Goal: Task Accomplishment & Management: Use online tool/utility

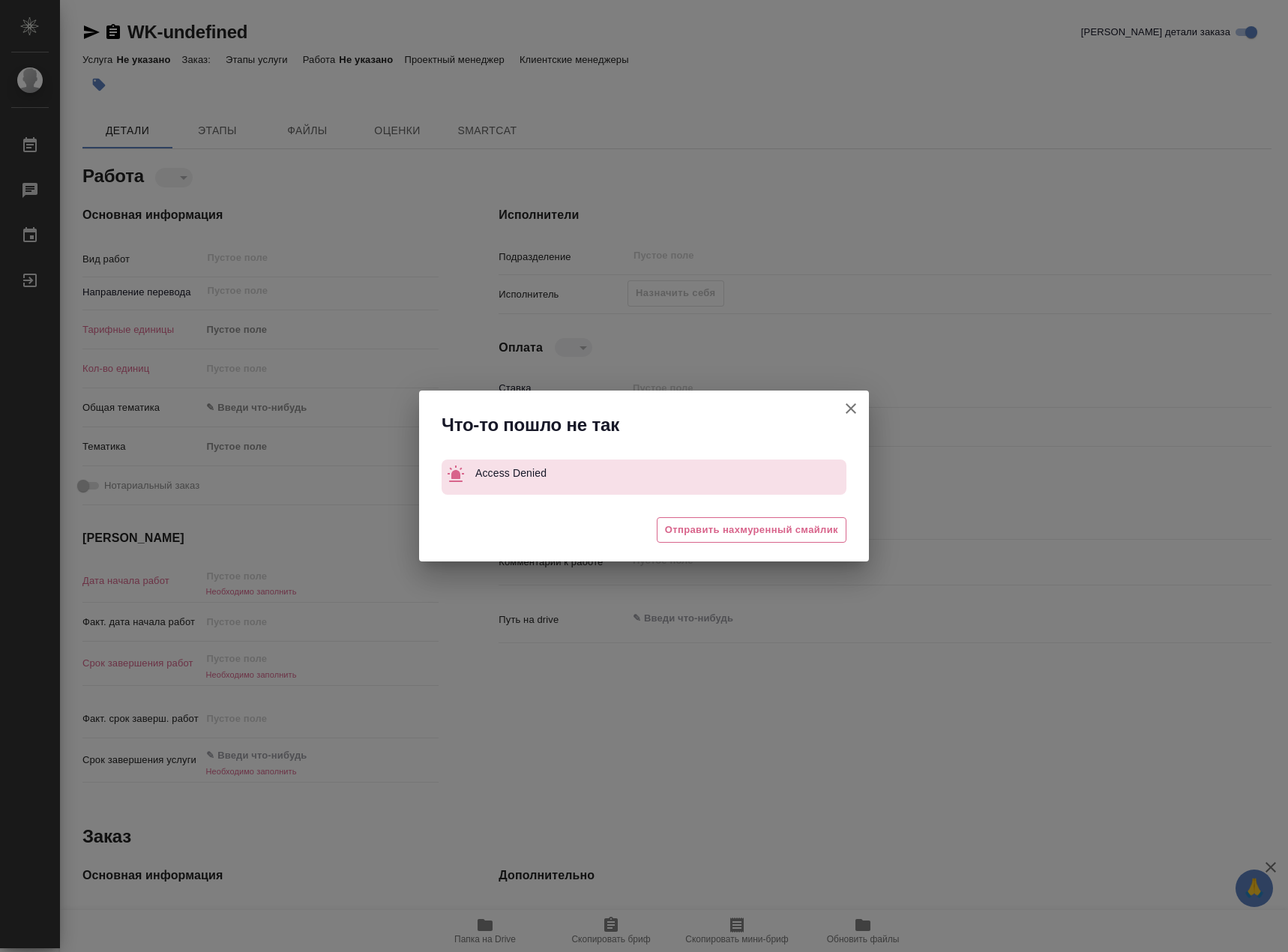
type textarea "x"
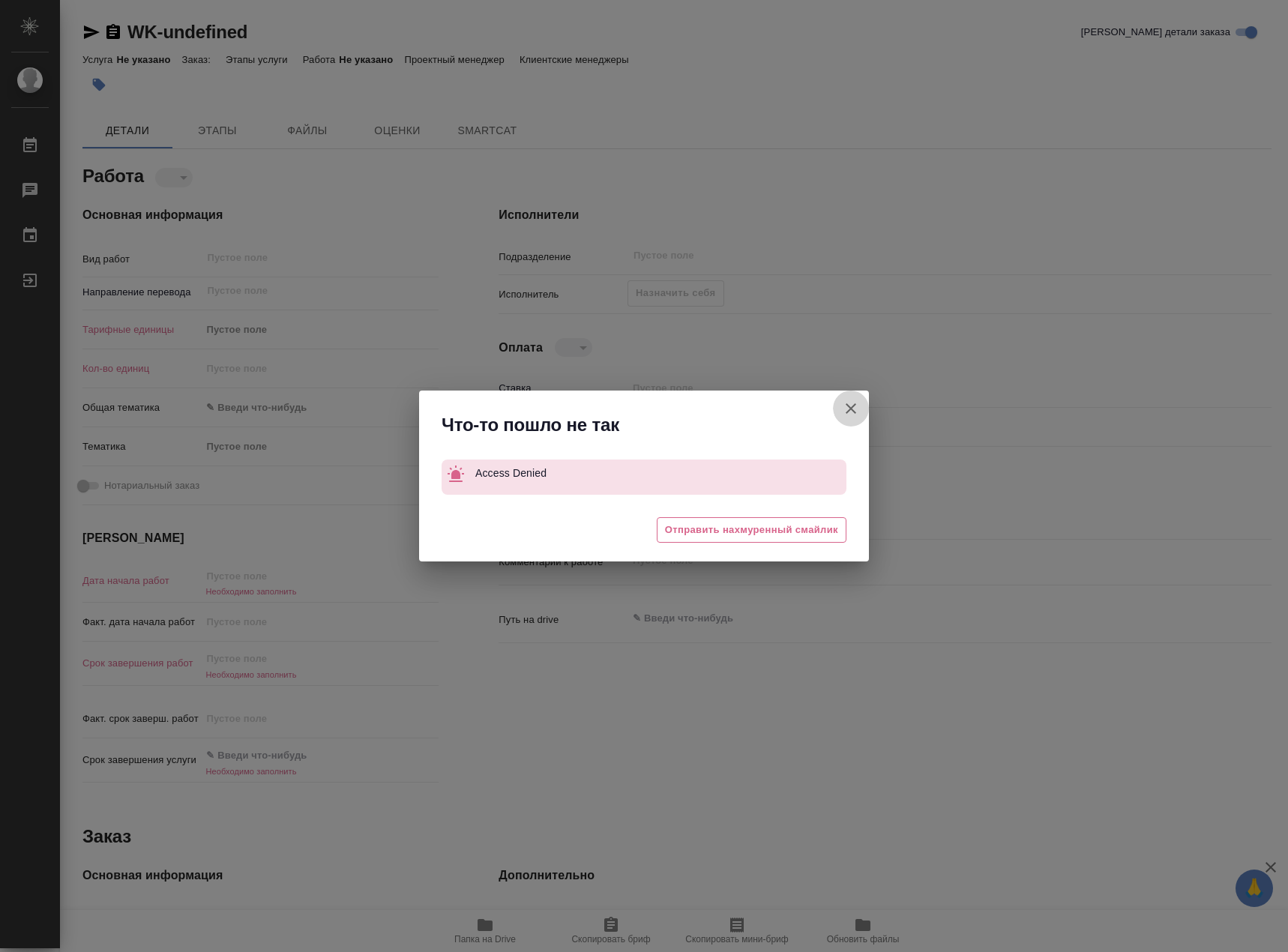
click at [854, 409] on icon "button" at bounding box center [850, 408] width 18 height 18
type textarea "x"
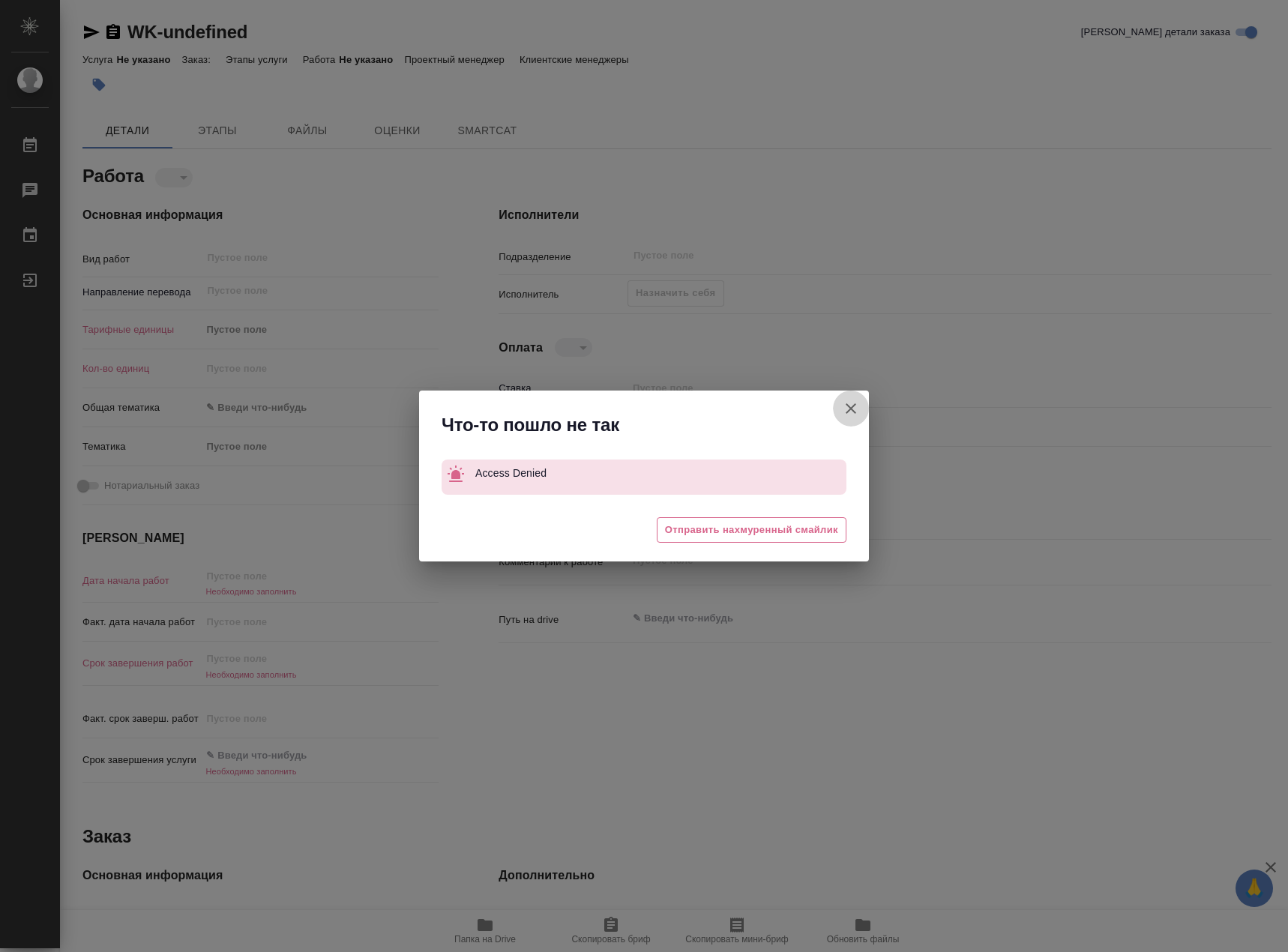
type textarea "x"
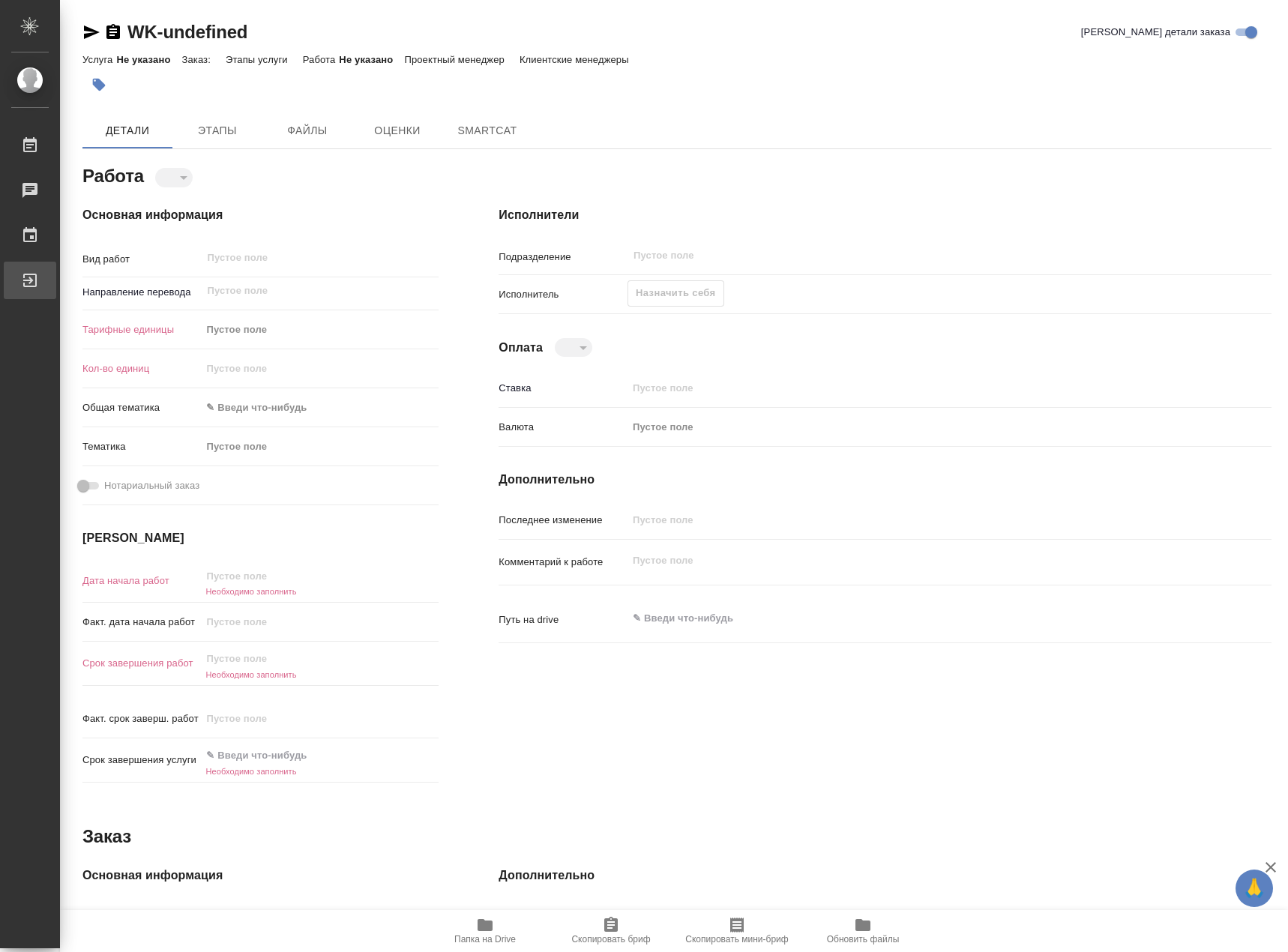
type textarea "x"
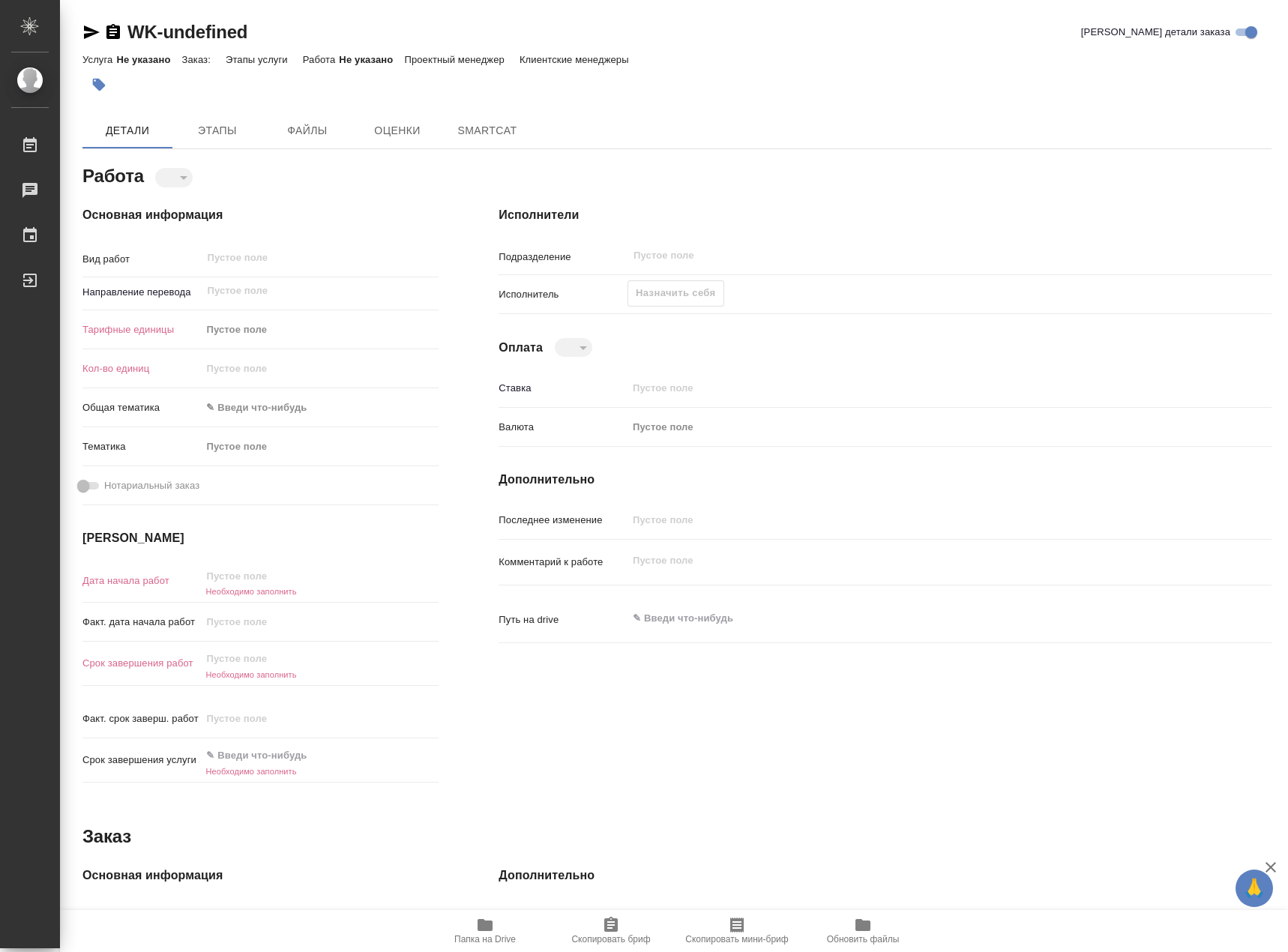
type textarea "x"
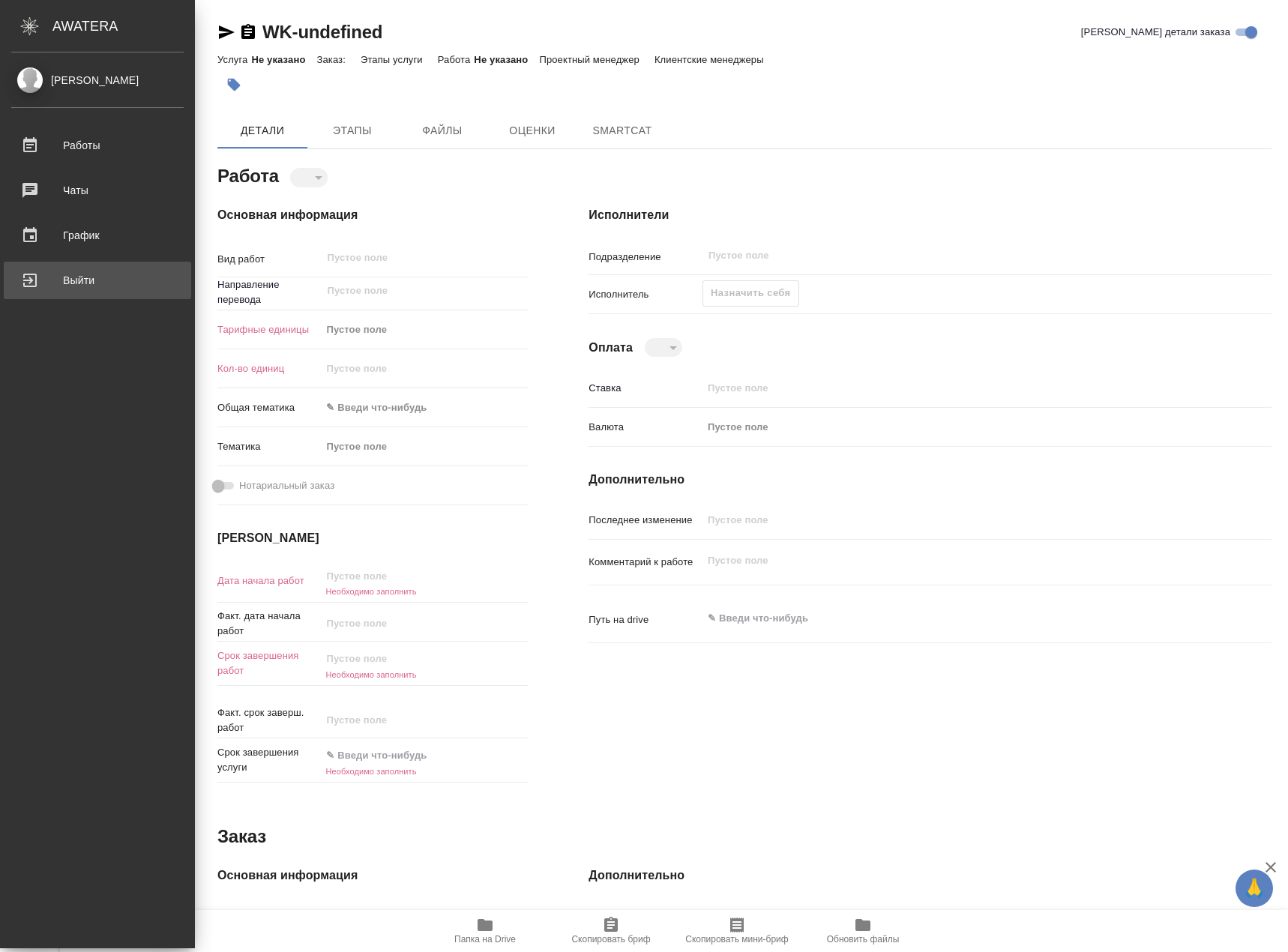
type textarea "x"
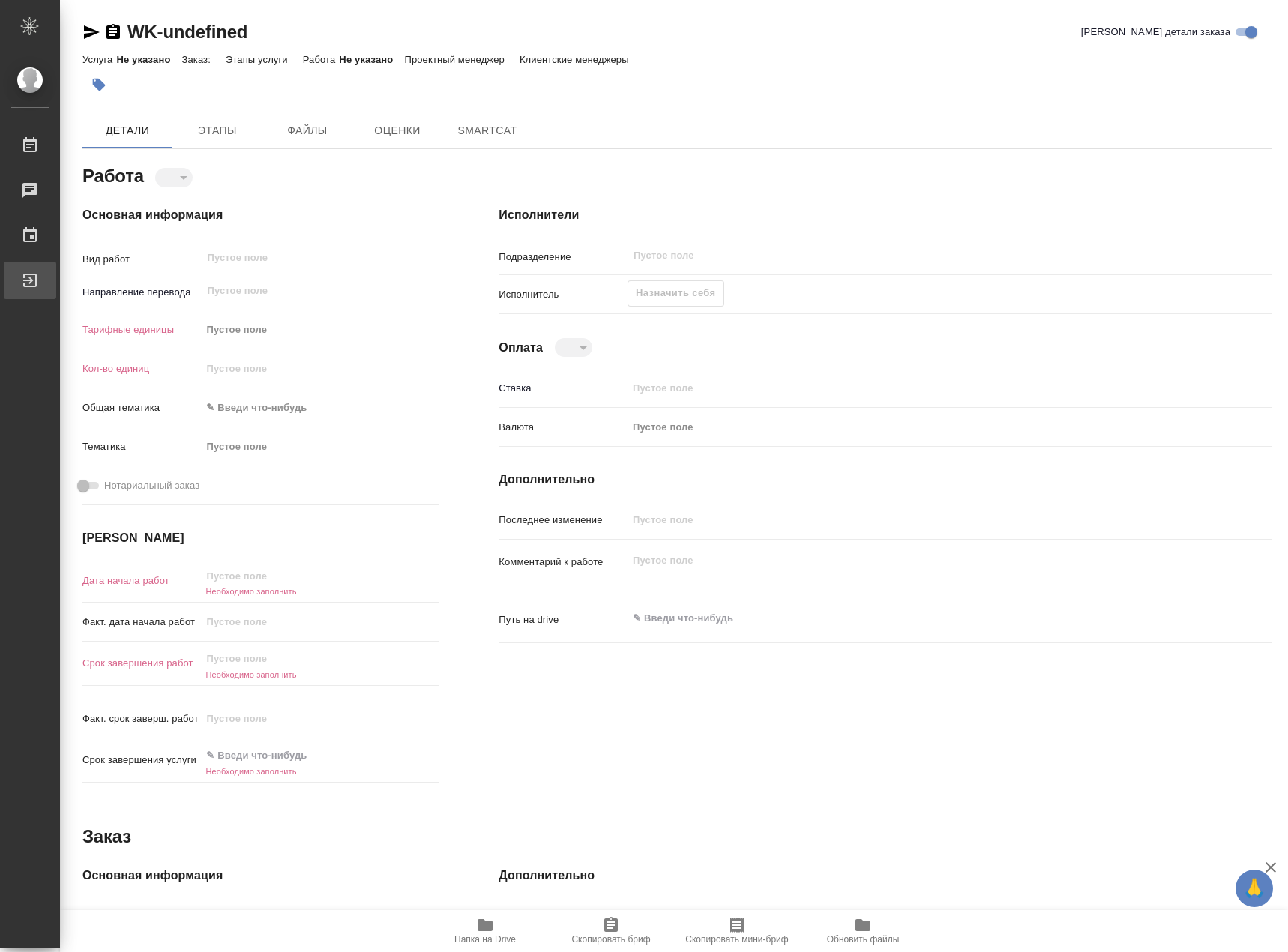
click at [30, 276] on div "Выйти" at bounding box center [11, 280] width 37 height 23
type textarea "x"
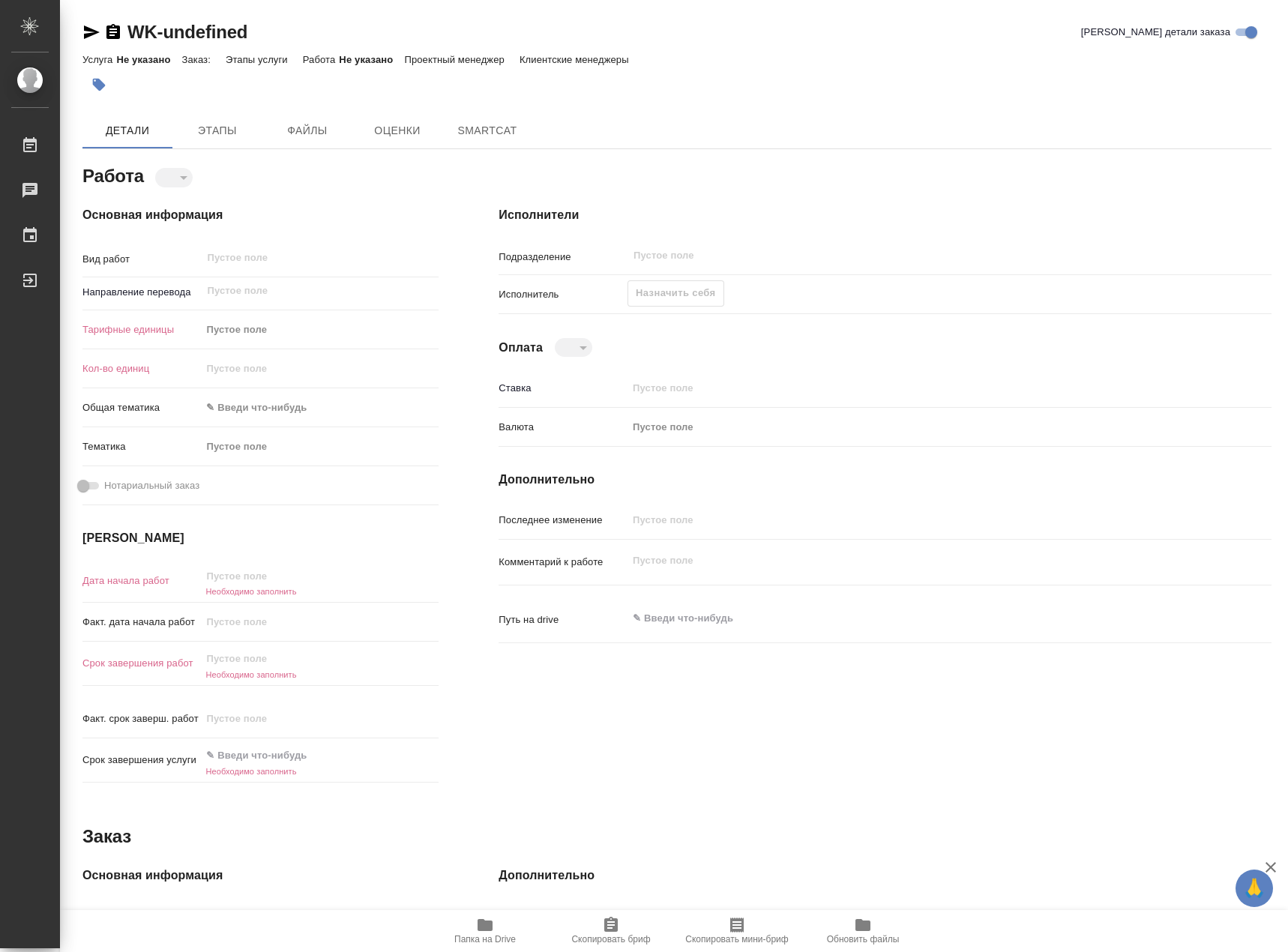
type textarea "x"
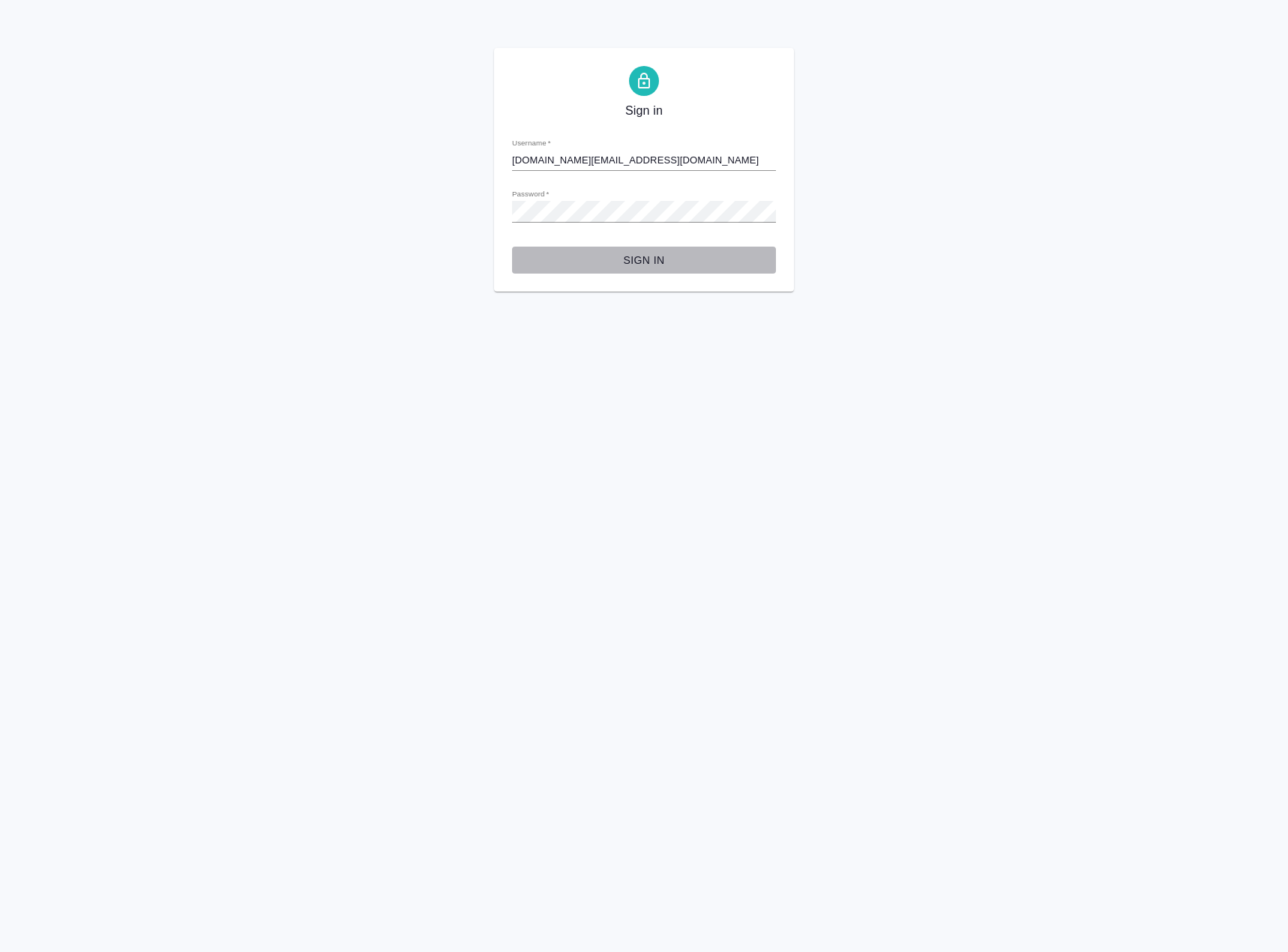
click at [691, 253] on span "Sign in" at bounding box center [644, 261] width 240 height 19
type input "[DOMAIN_NAME][EMAIL_ADDRESS][DOMAIN_NAME]"
click at [656, 263] on span "Sign in" at bounding box center [644, 261] width 240 height 19
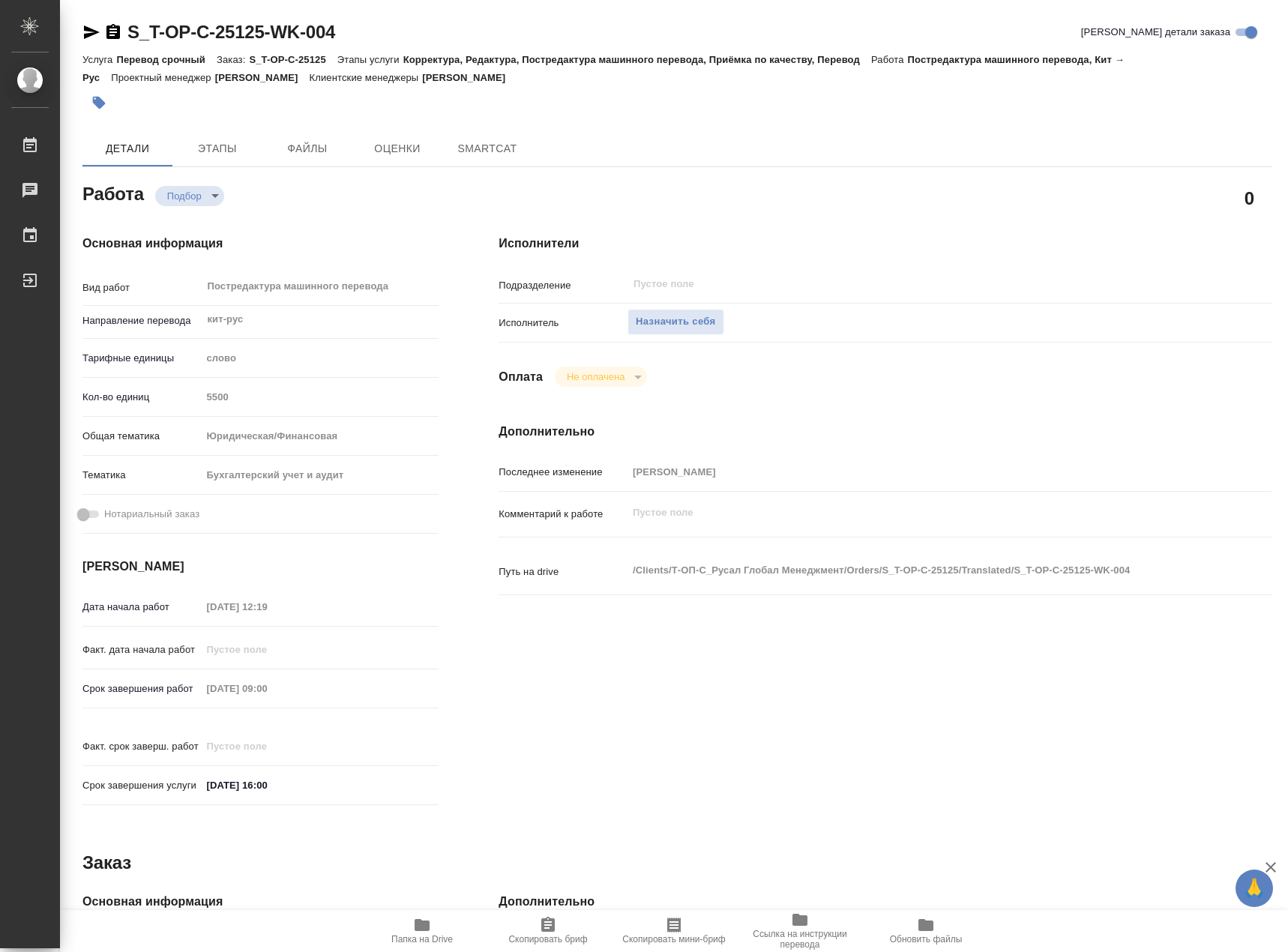
type textarea "x"
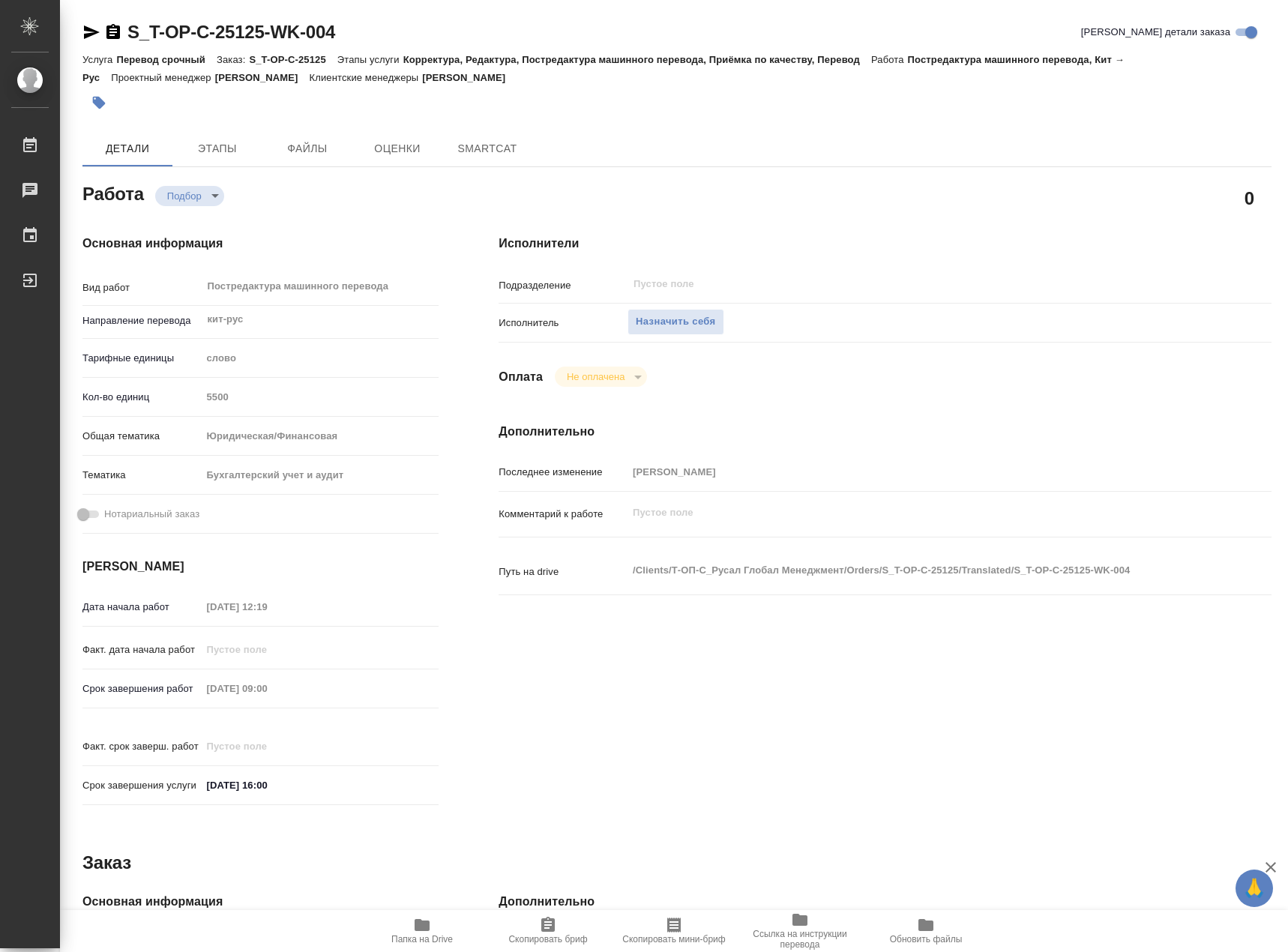
type textarea "x"
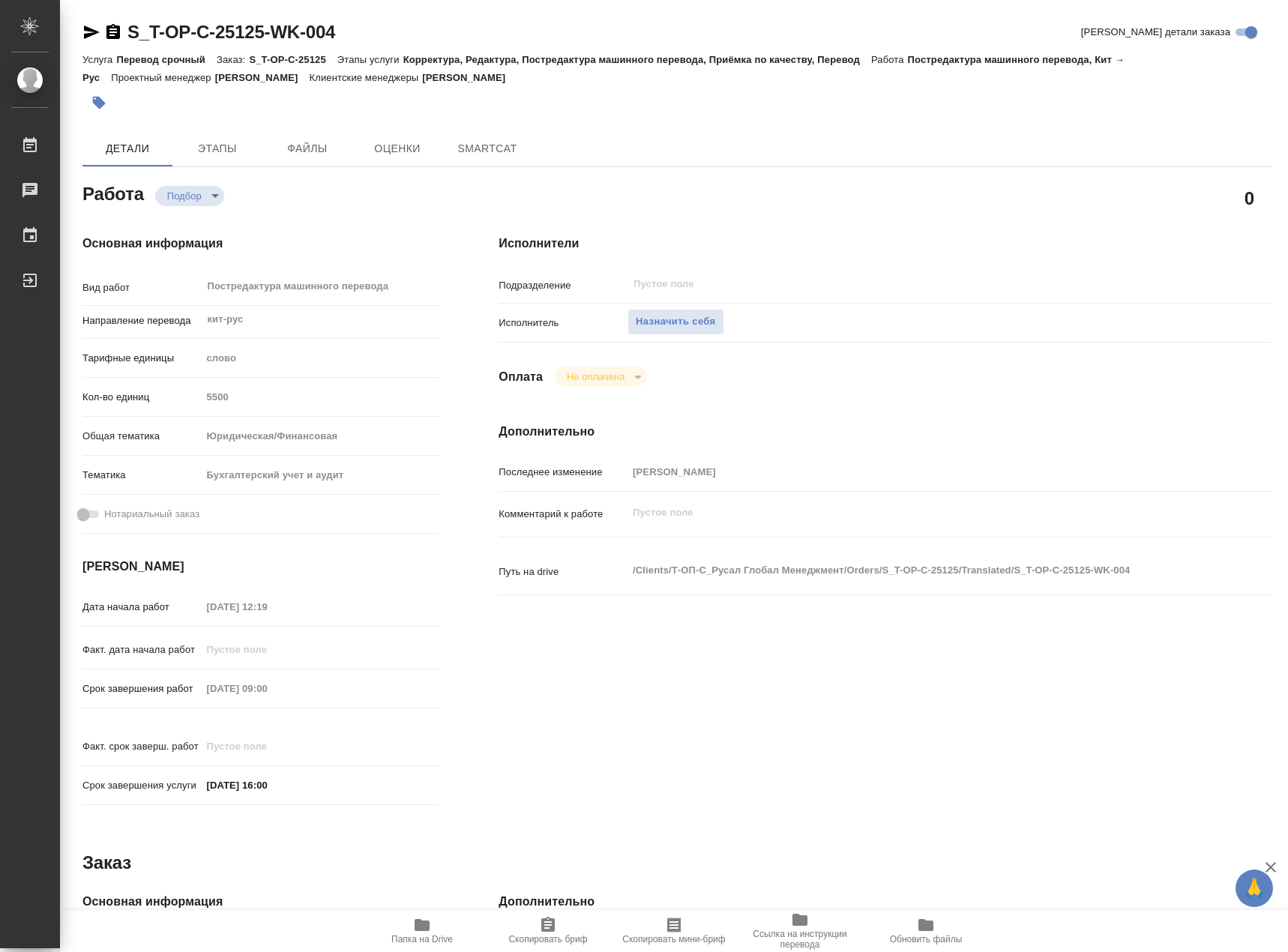
type textarea "x"
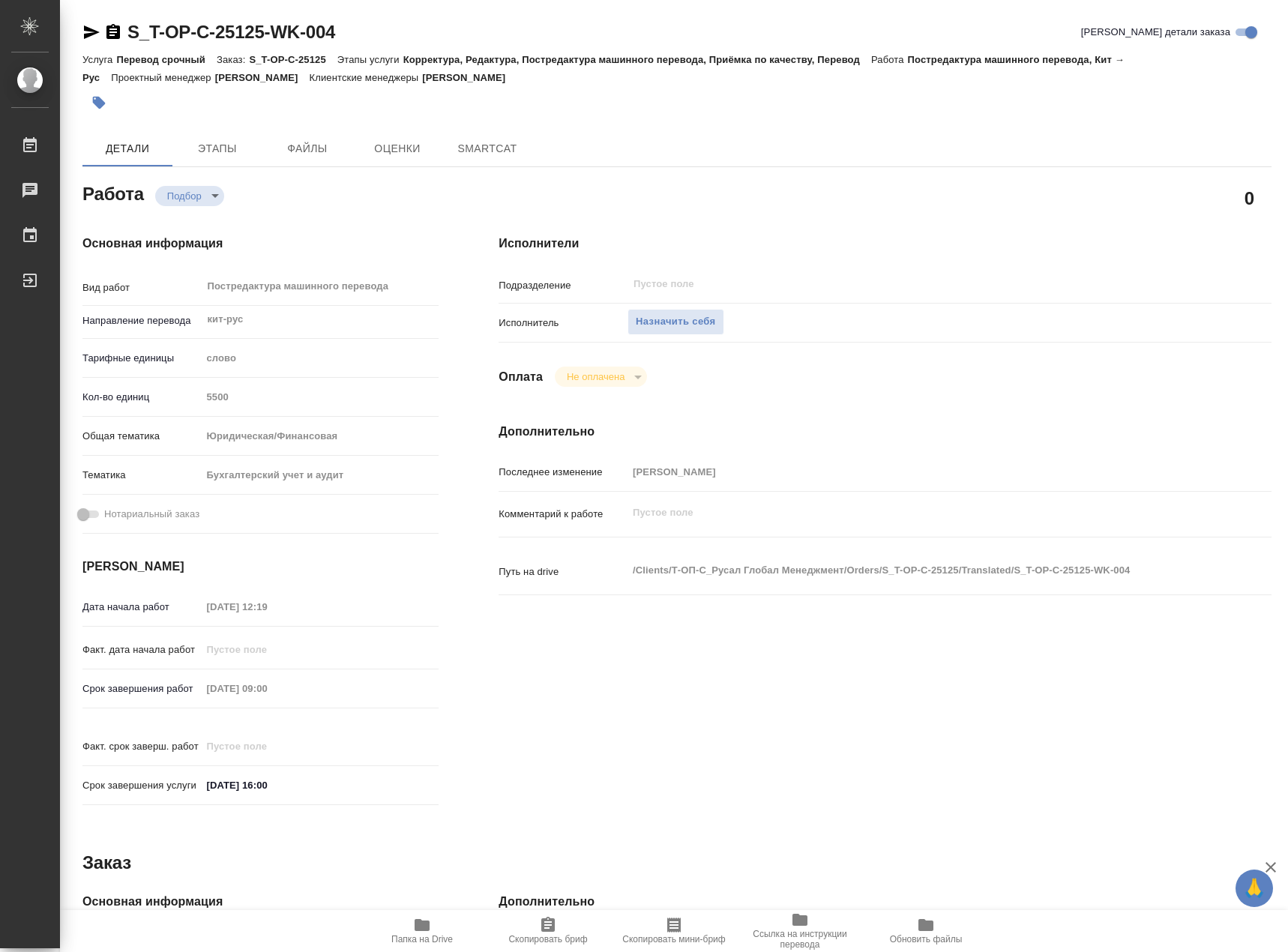
type textarea "x"
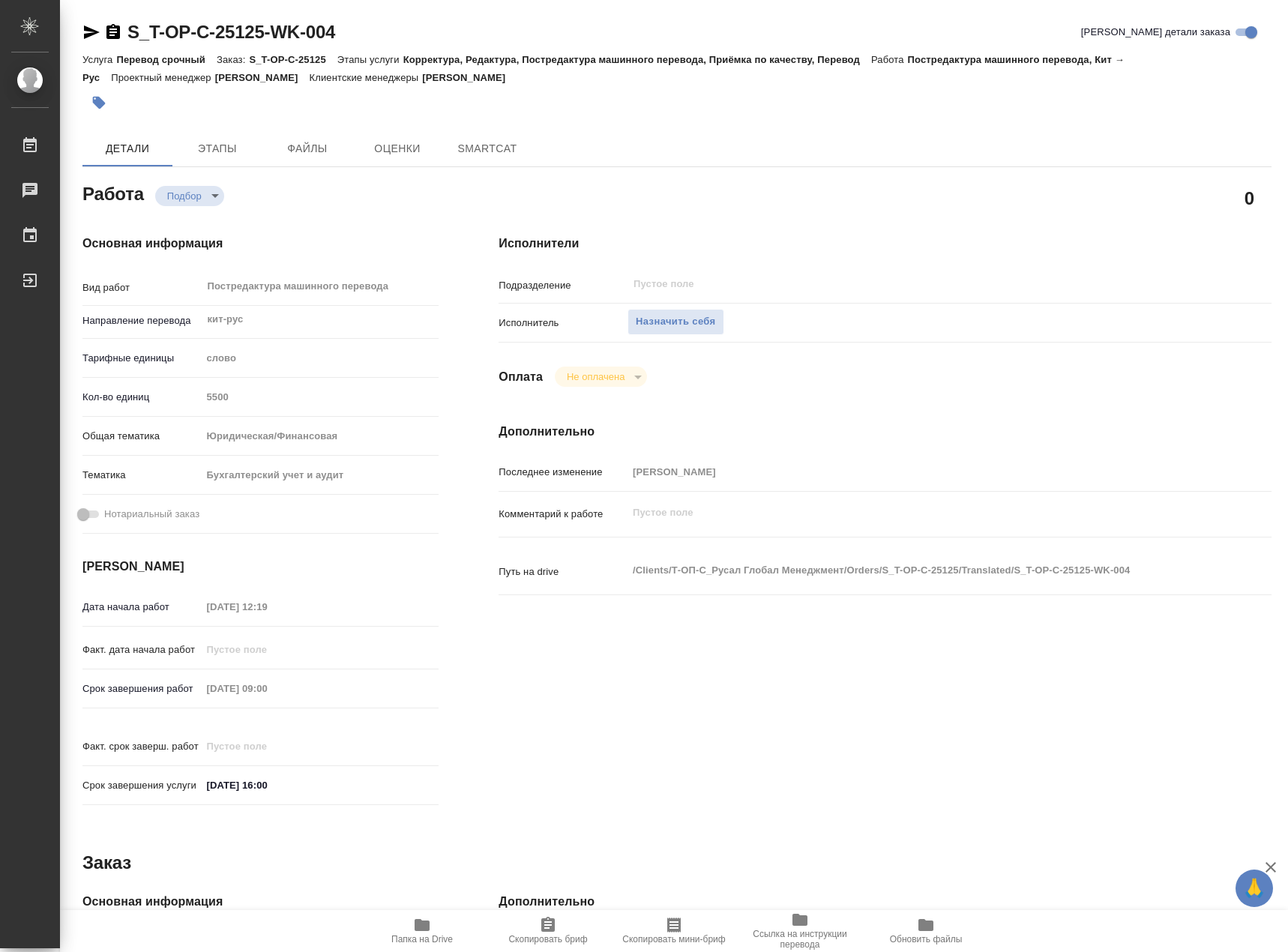
type textarea "x"
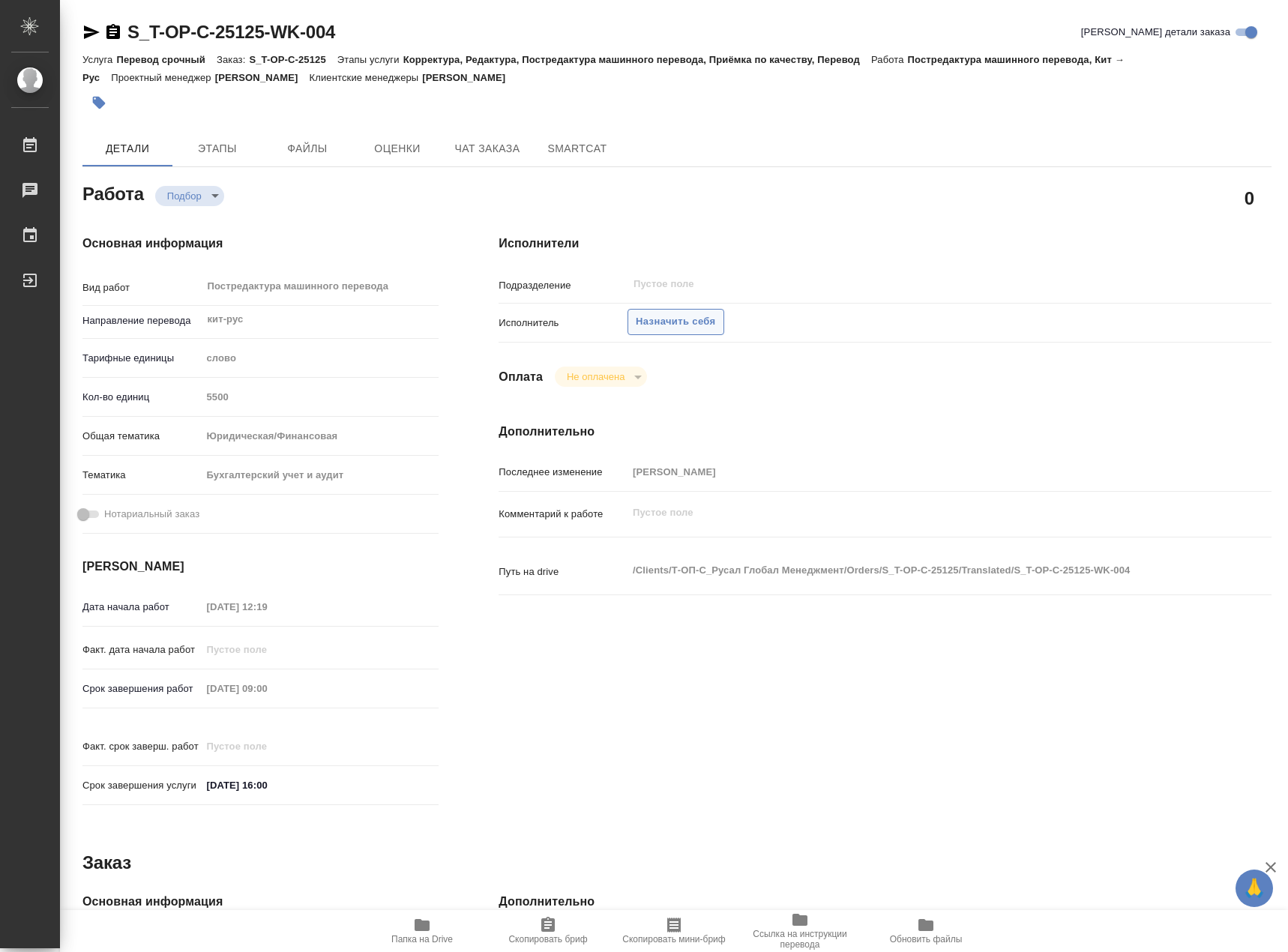
type textarea "x"
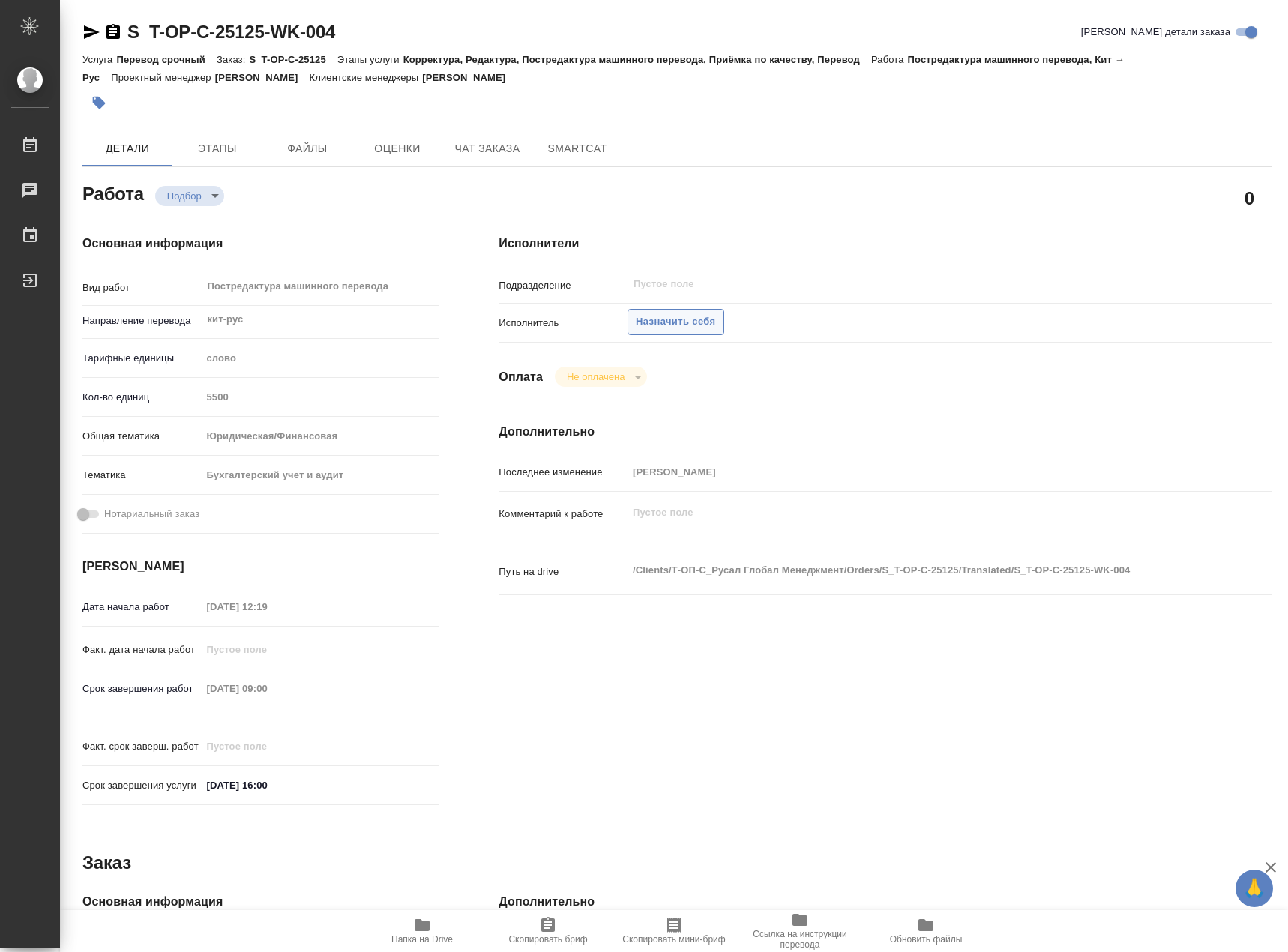
type textarea "x"
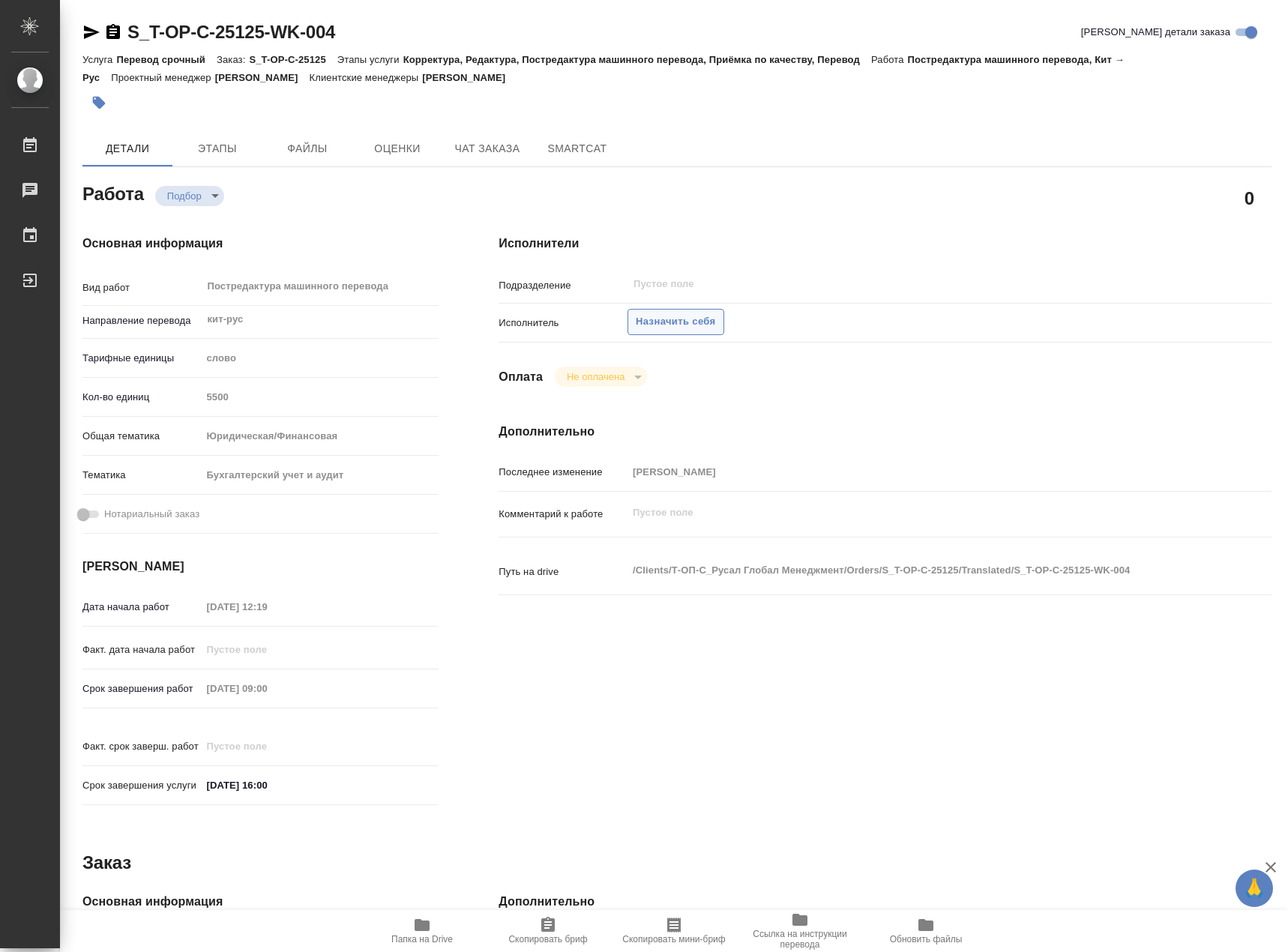
type textarea "x"
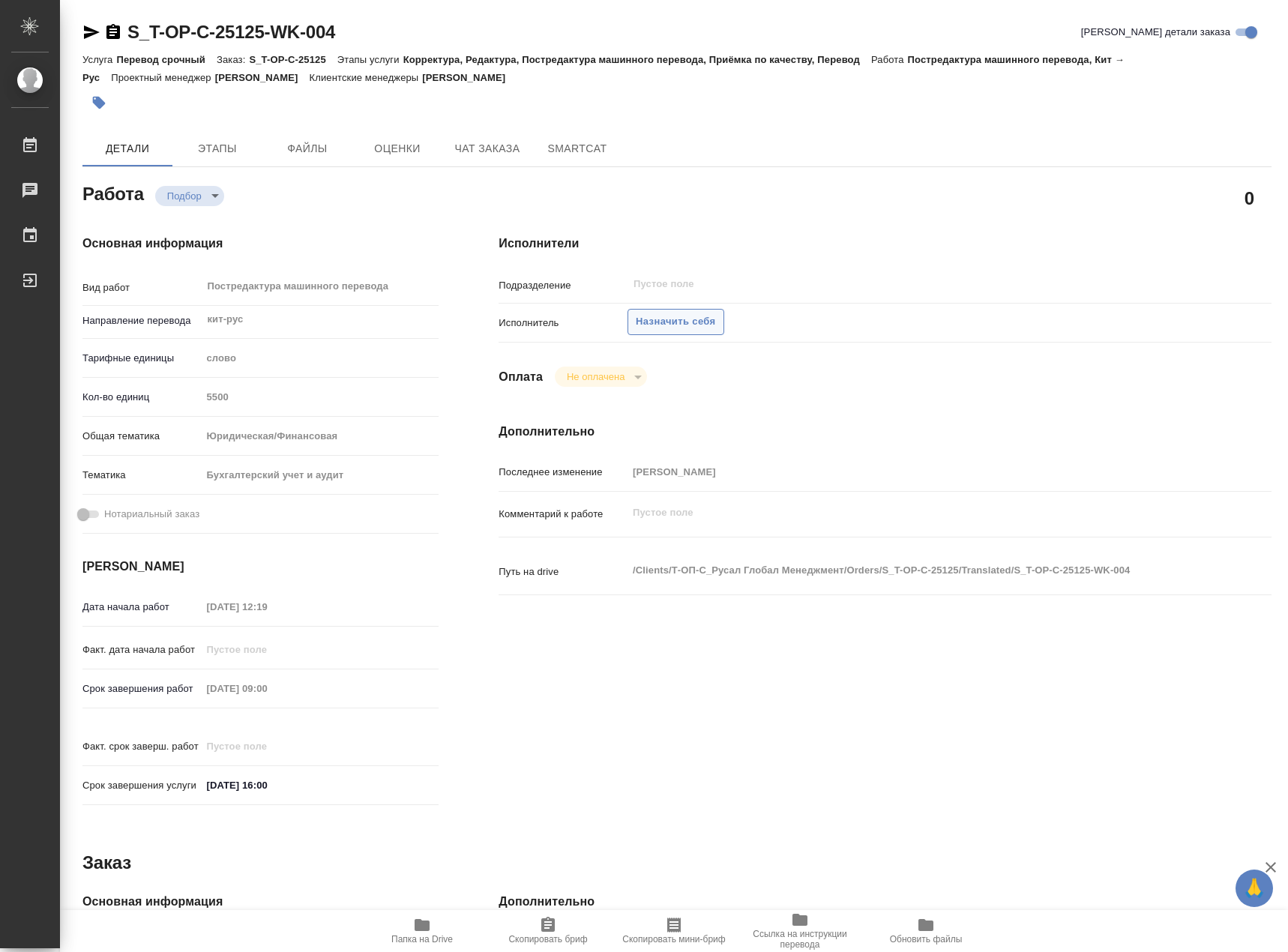
type textarea "x"
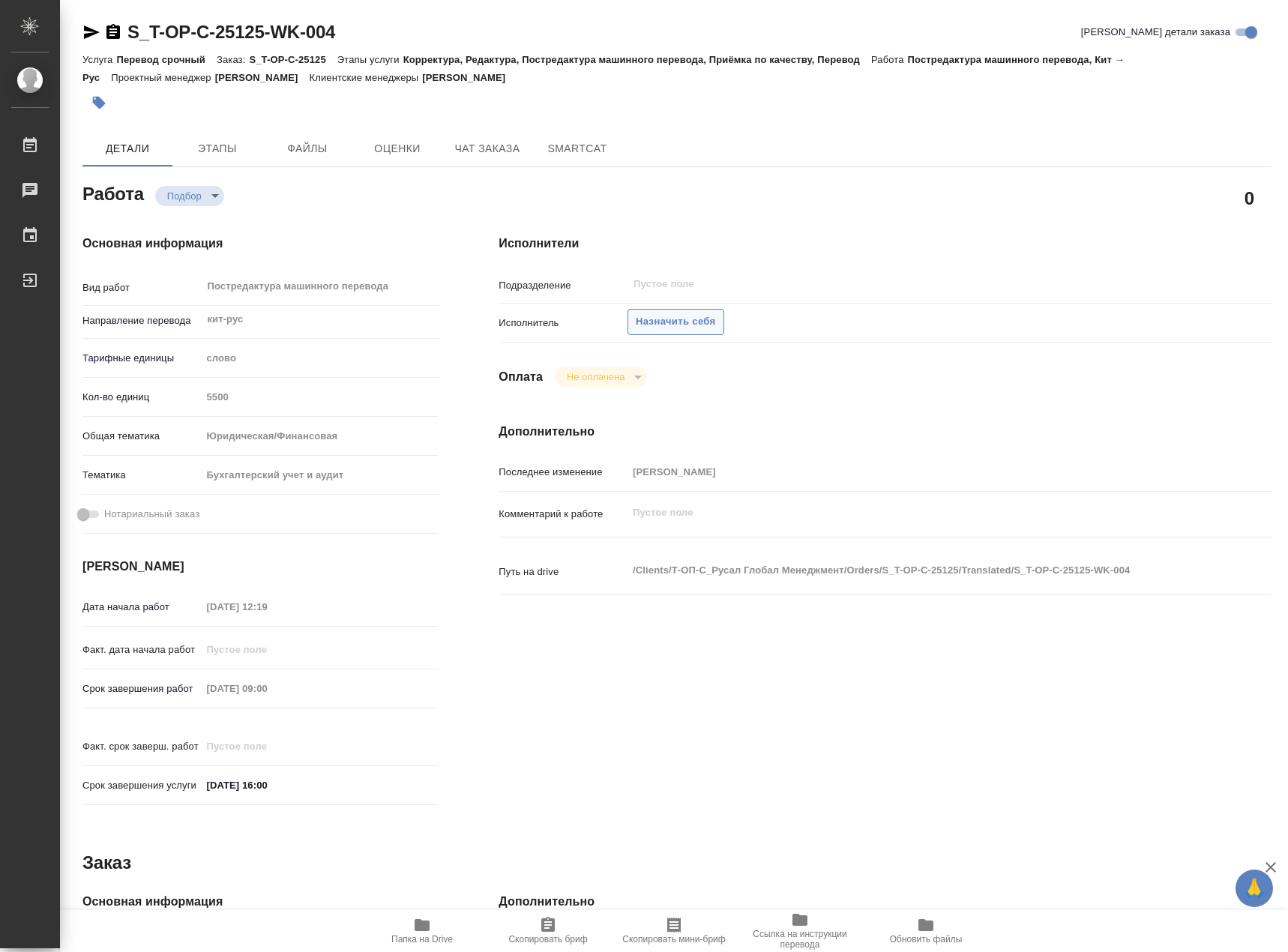
type textarea "x"
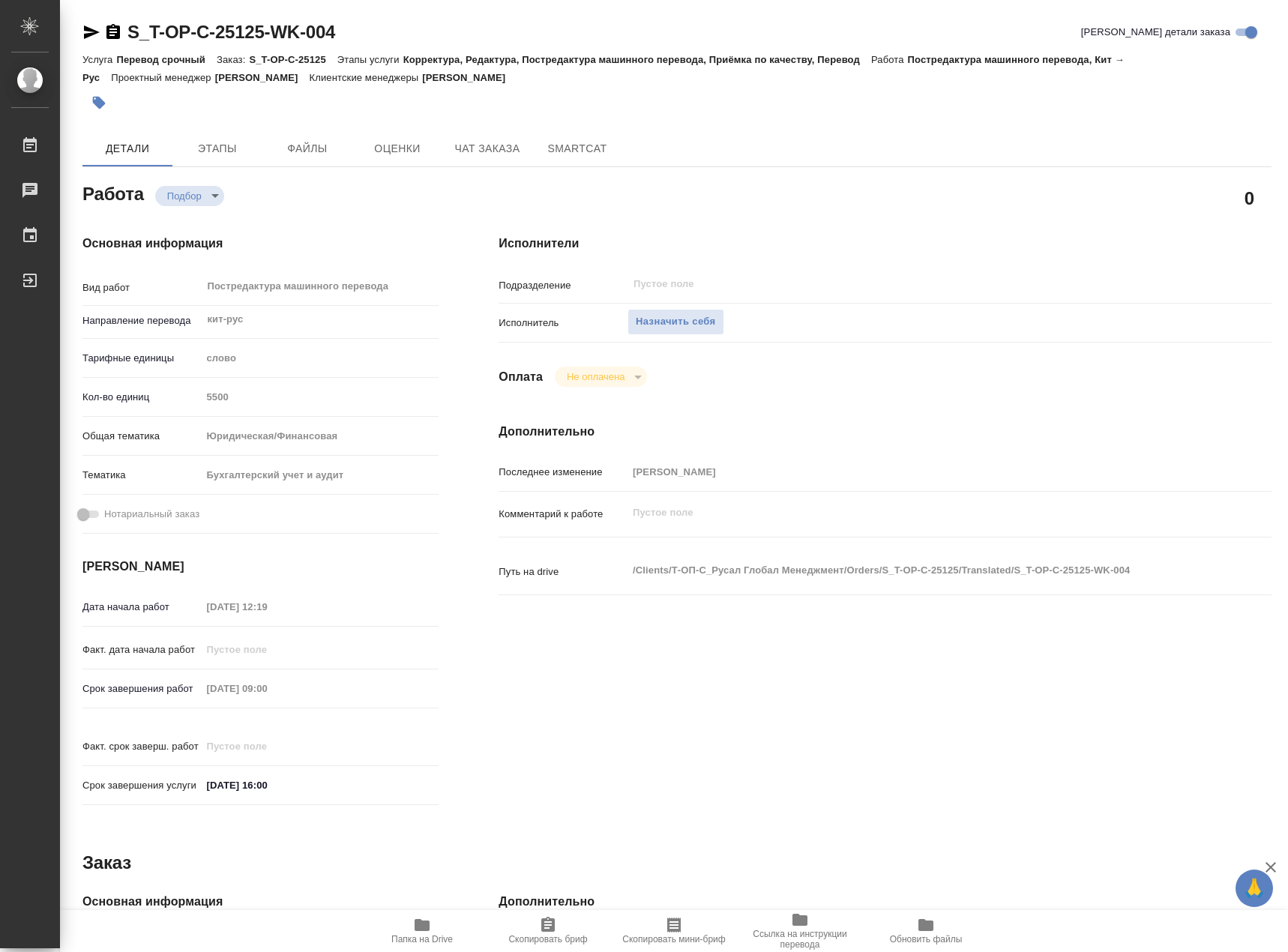
type textarea "x"
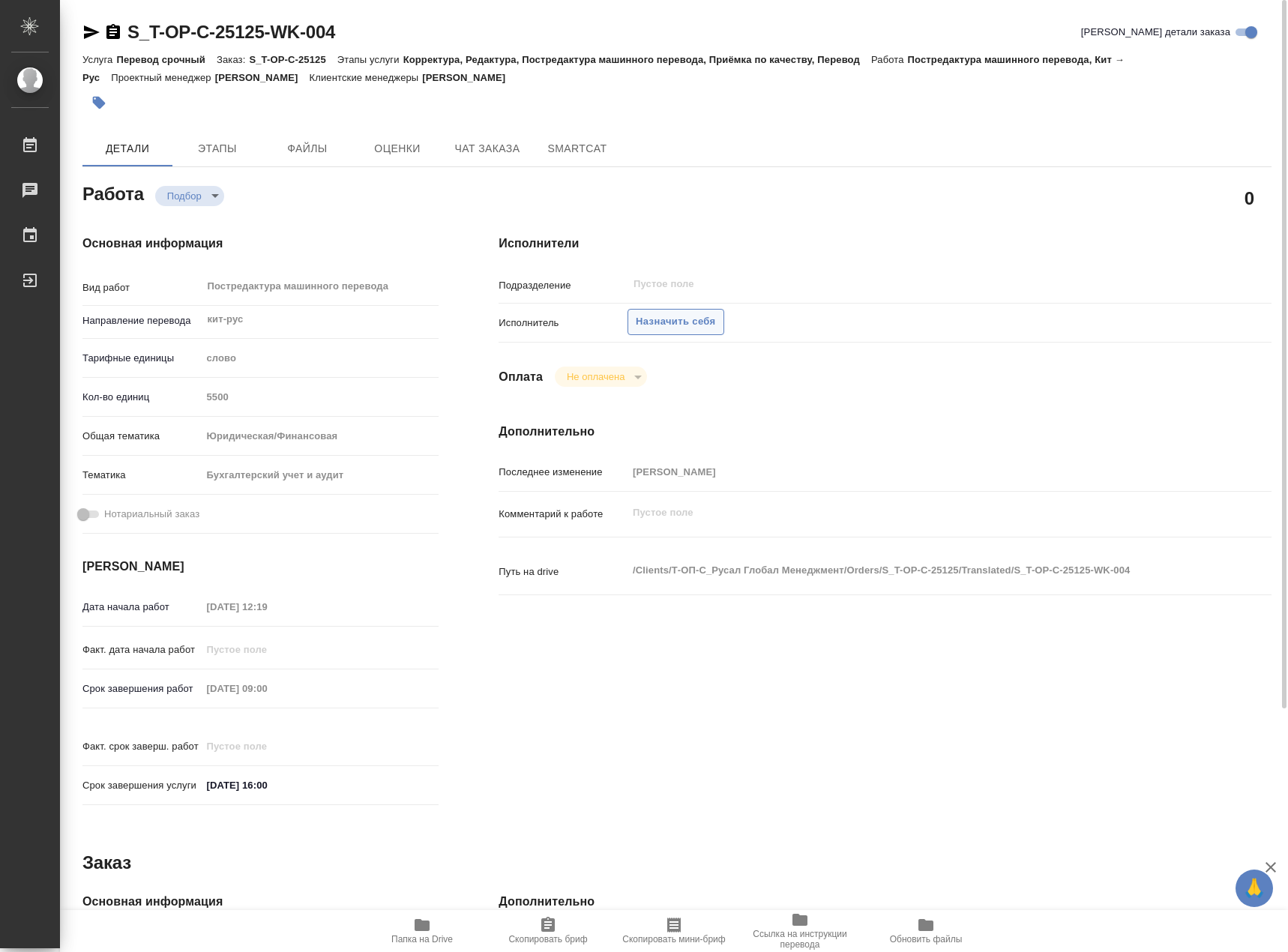
click at [682, 330] on span "Назначить себя" at bounding box center [675, 321] width 79 height 17
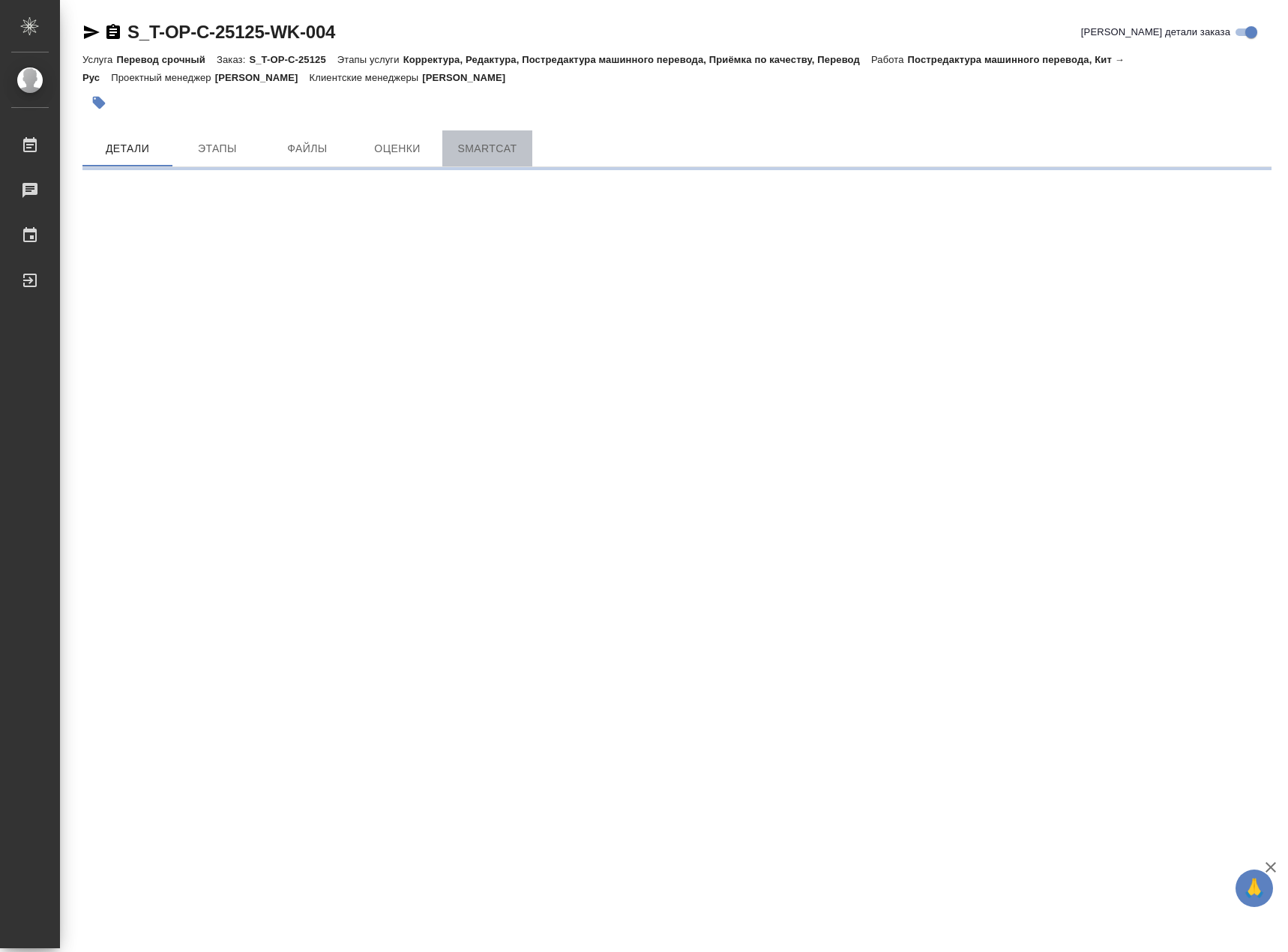
click at [504, 149] on span "SmartCat" at bounding box center [487, 149] width 72 height 19
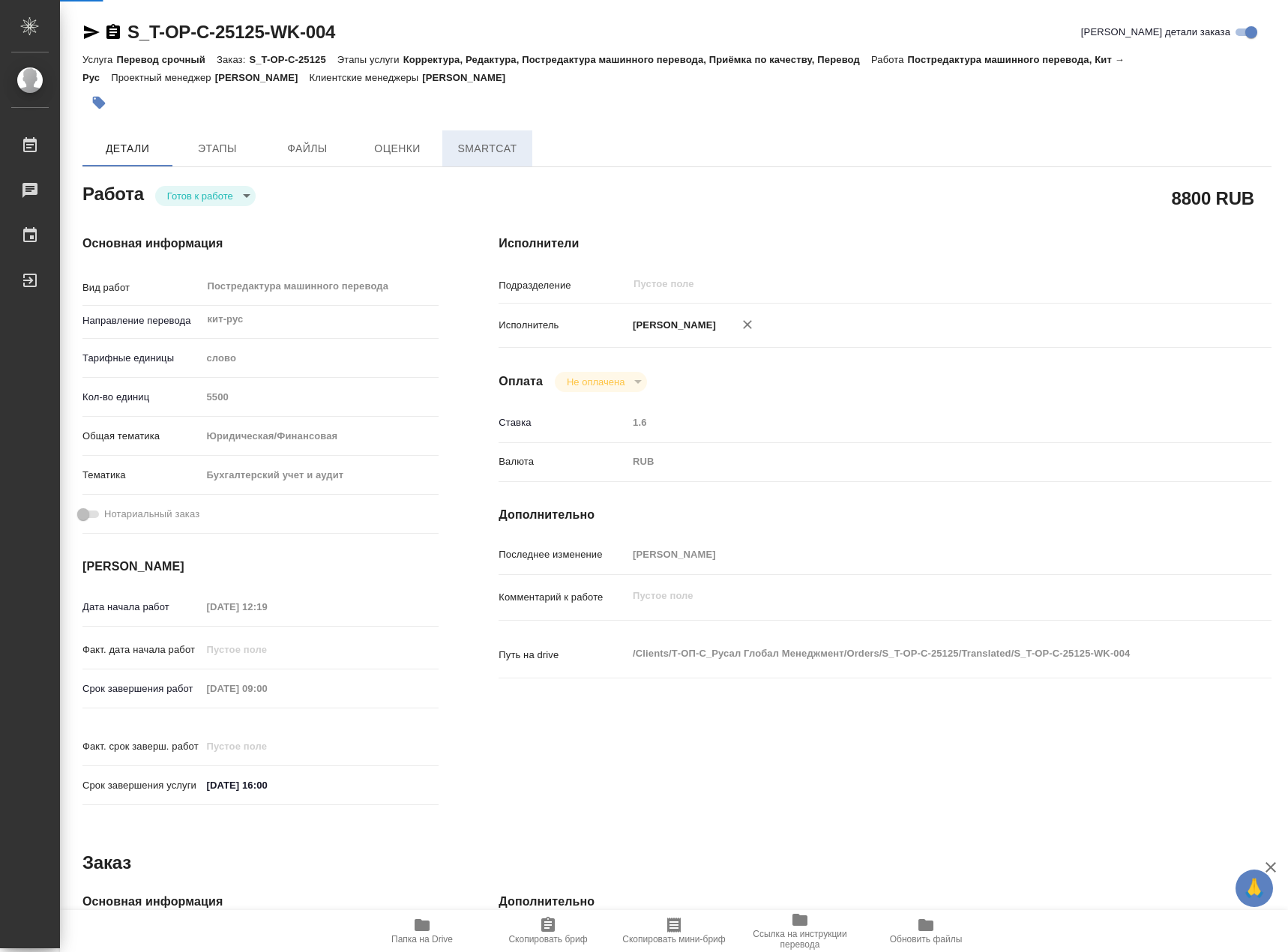
type textarea "x"
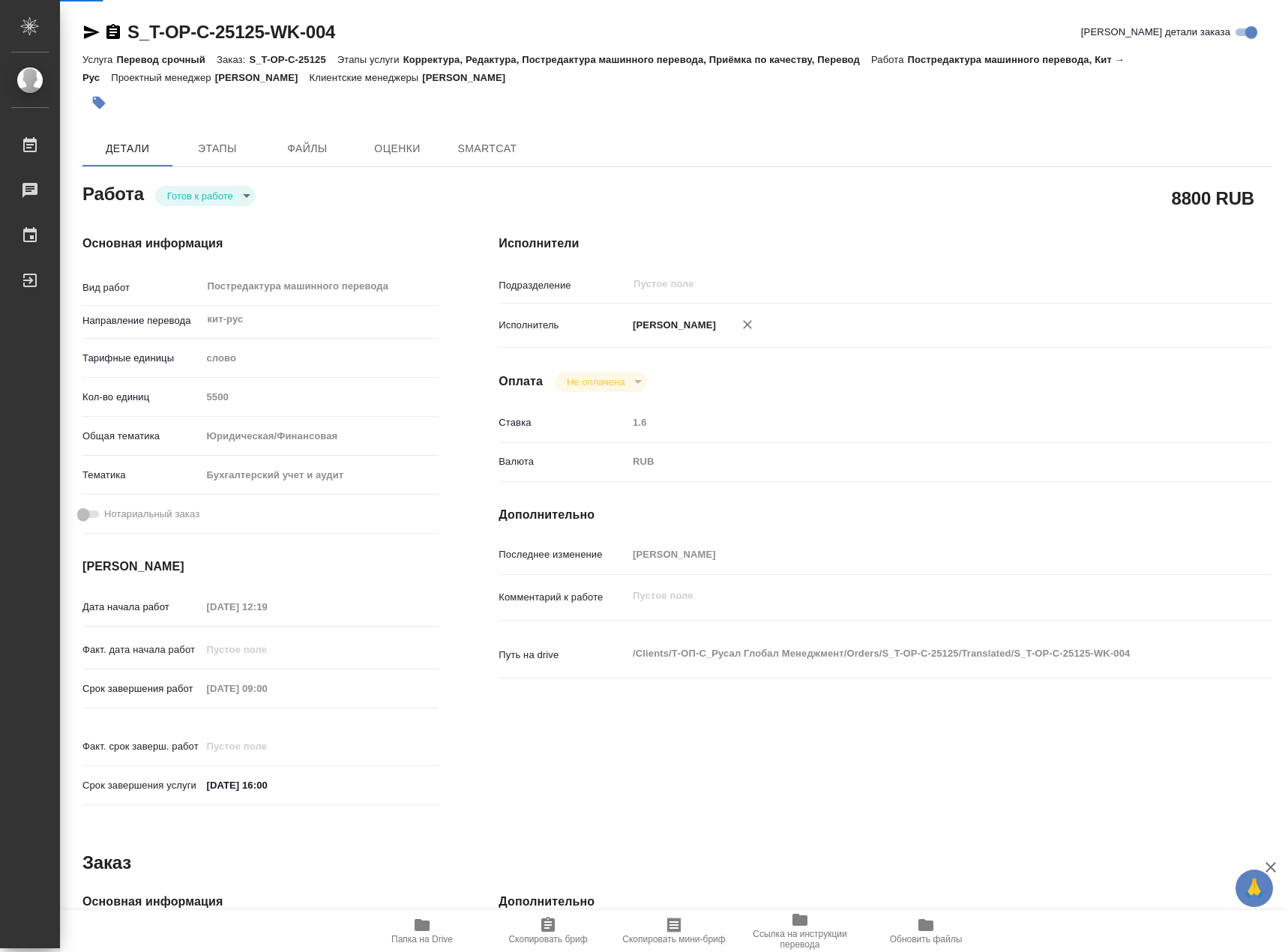
type textarea "x"
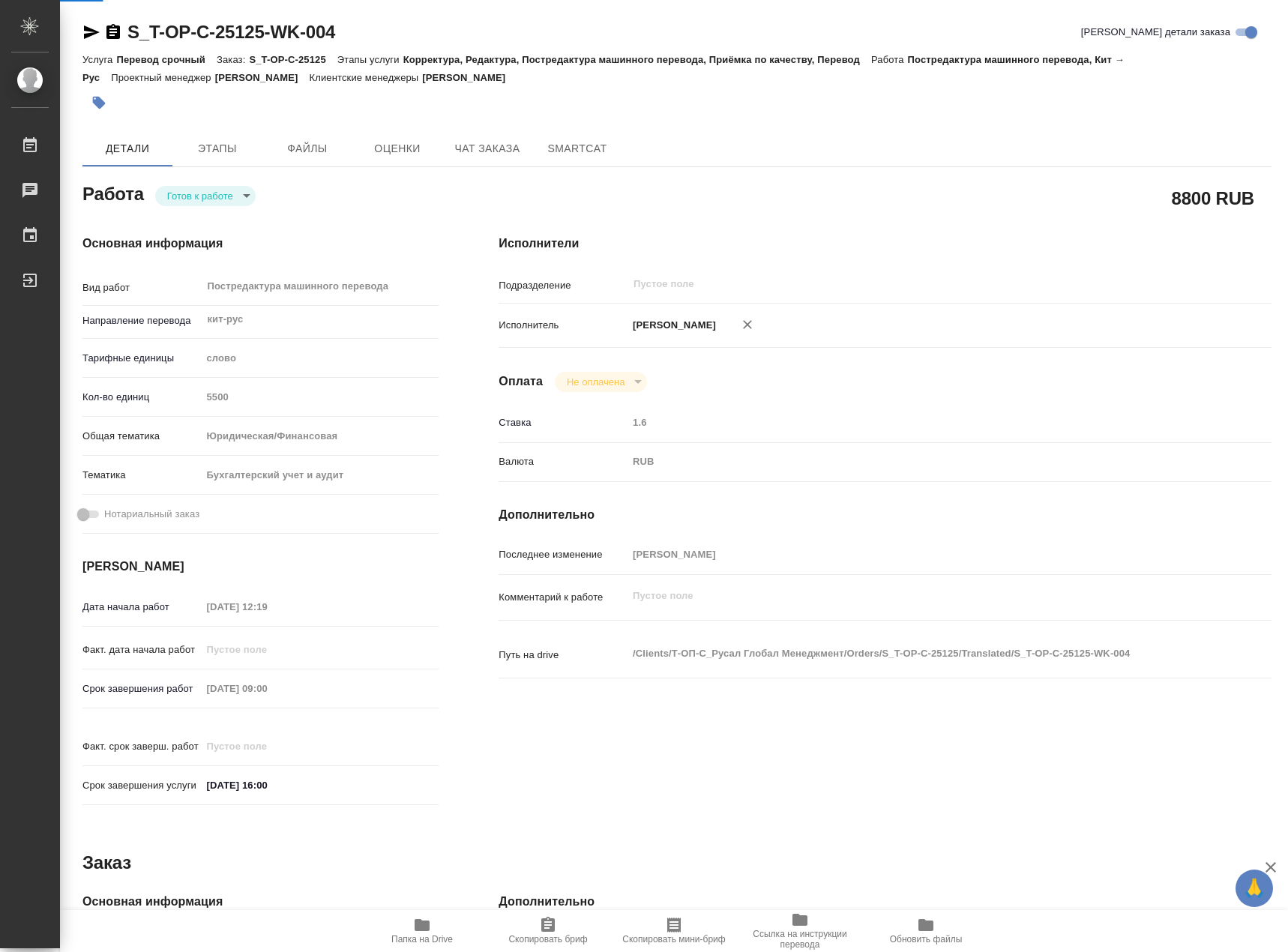
type textarea "x"
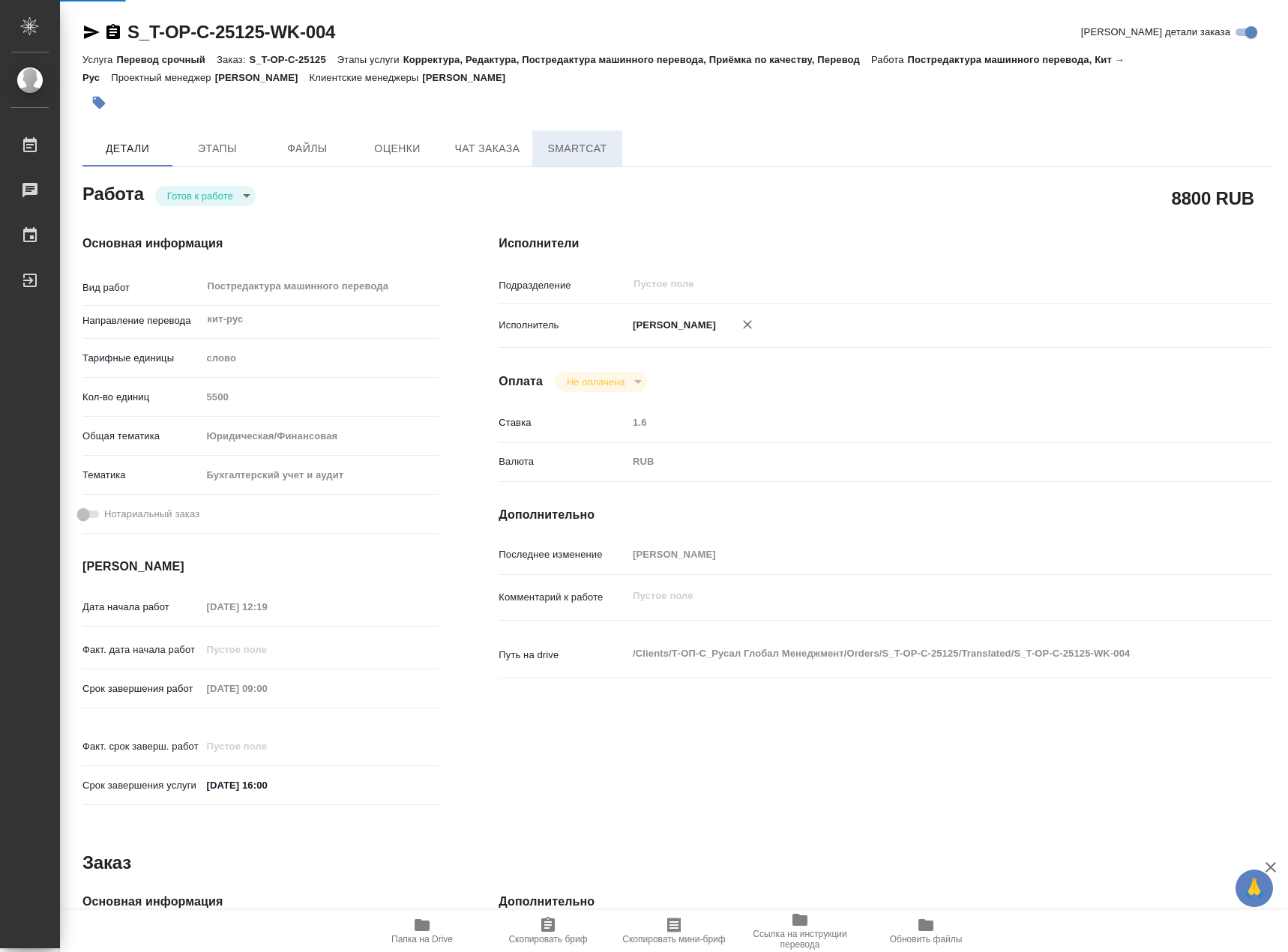
type textarea "x"
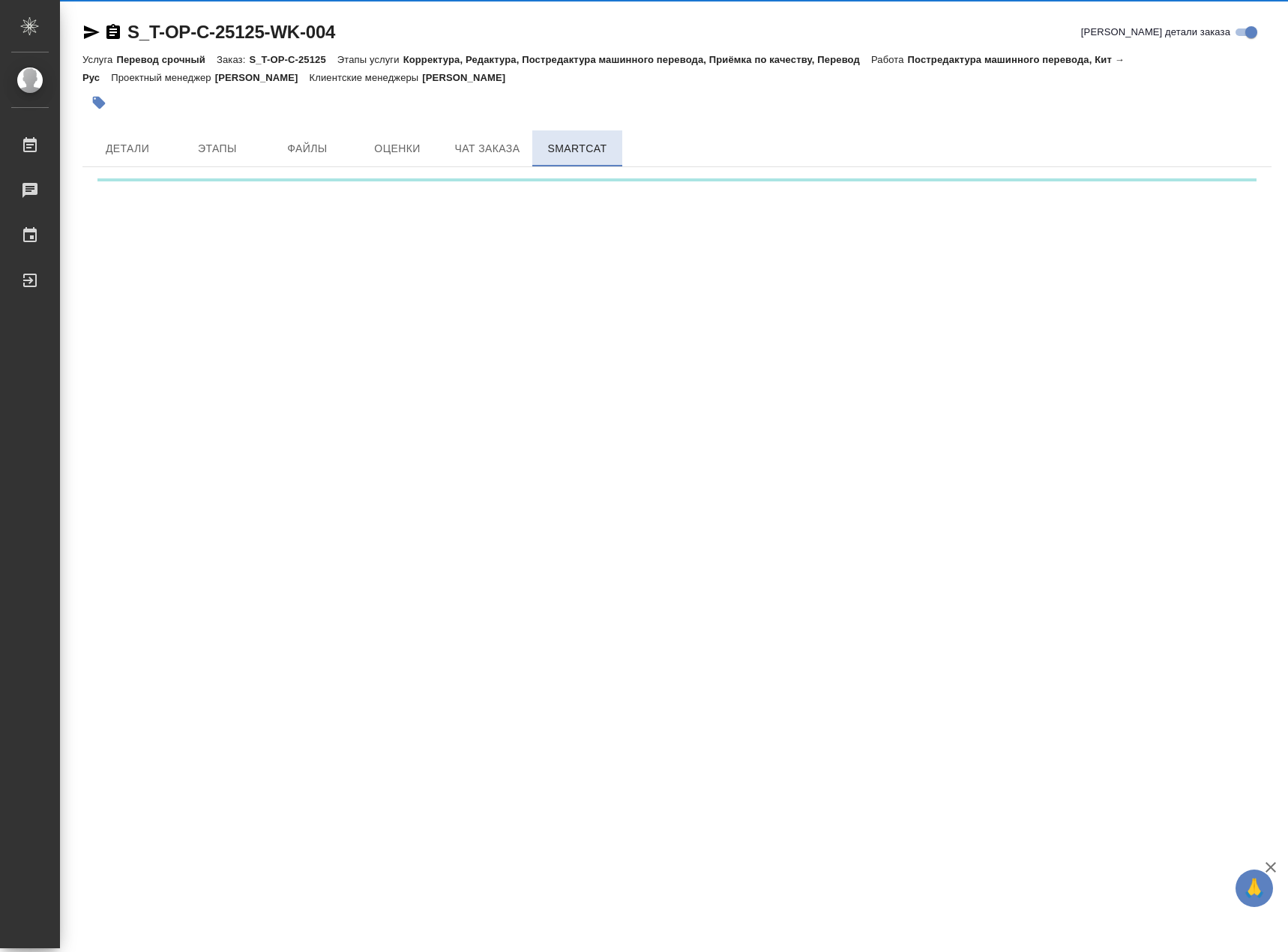
click at [561, 151] on span "SmartCat" at bounding box center [577, 149] width 72 height 19
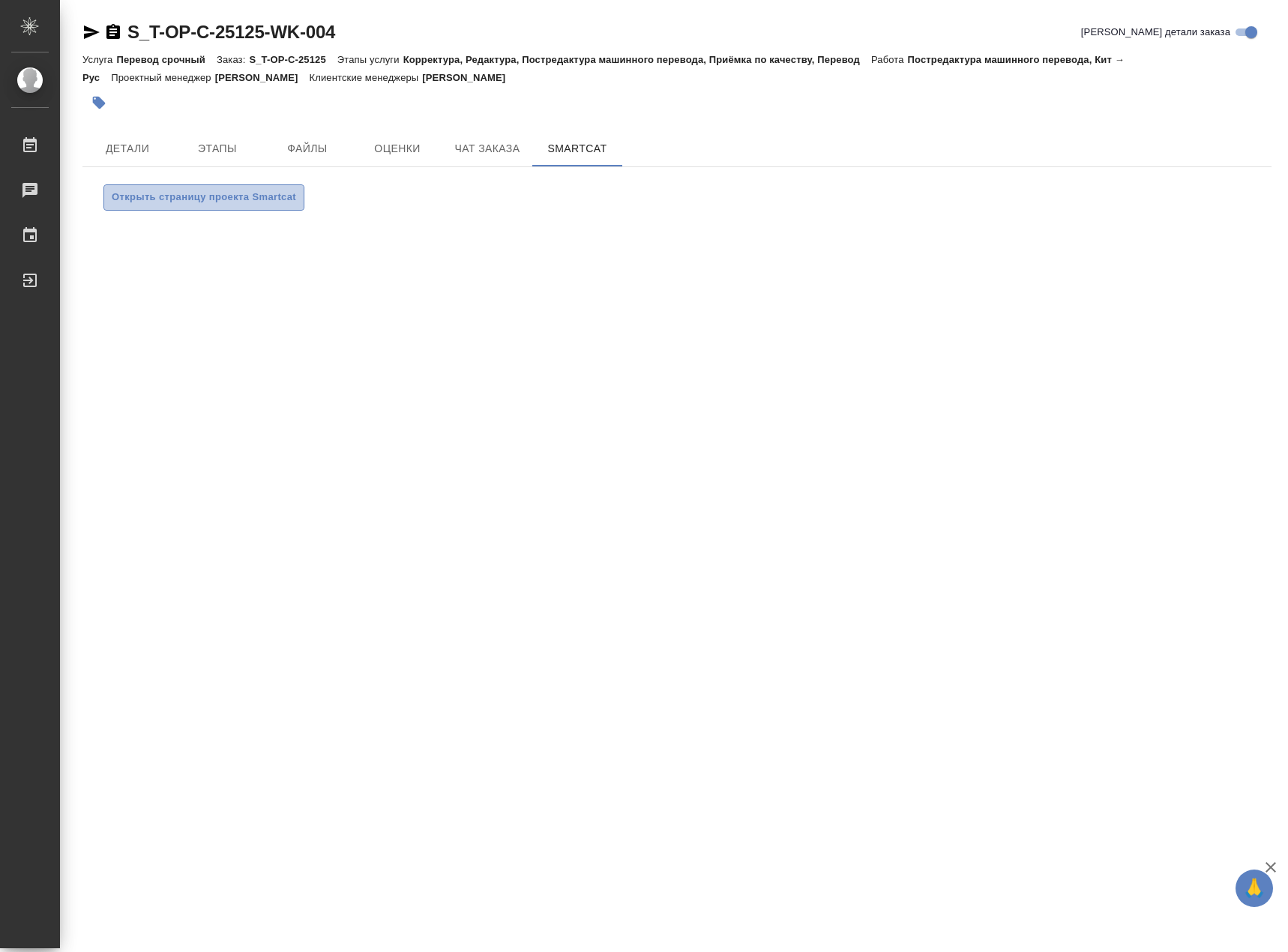
click at [255, 208] on button "Открыть страницу проекта Smartcat" at bounding box center [204, 198] width 201 height 26
